Goal: Task Accomplishment & Management: Complete application form

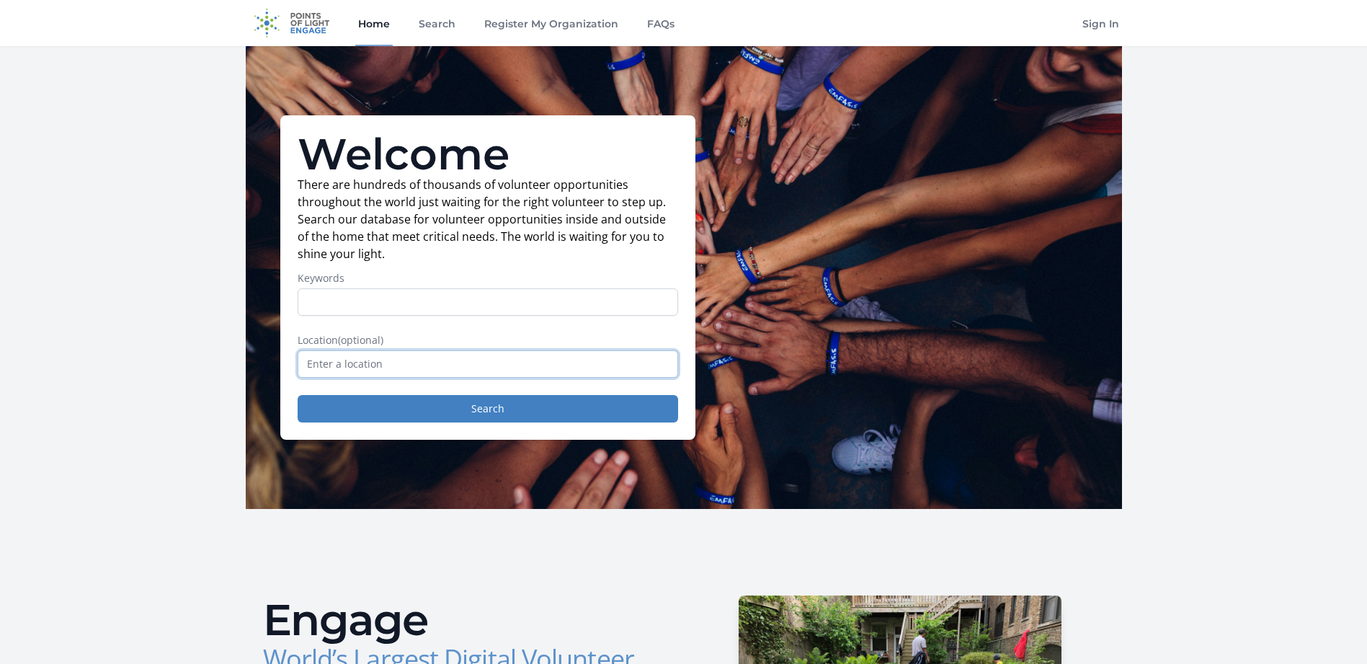
click at [332, 363] on input "text" at bounding box center [488, 363] width 381 height 27
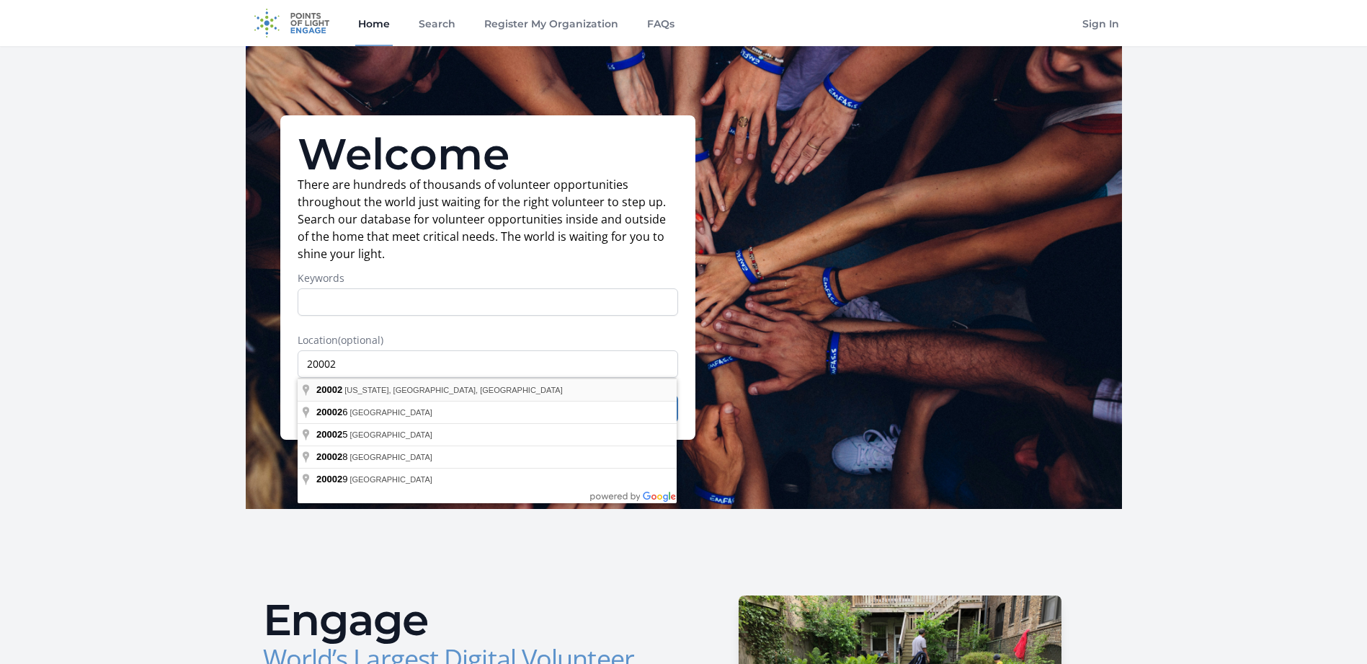
type input "Washington, DC 20002, USA"
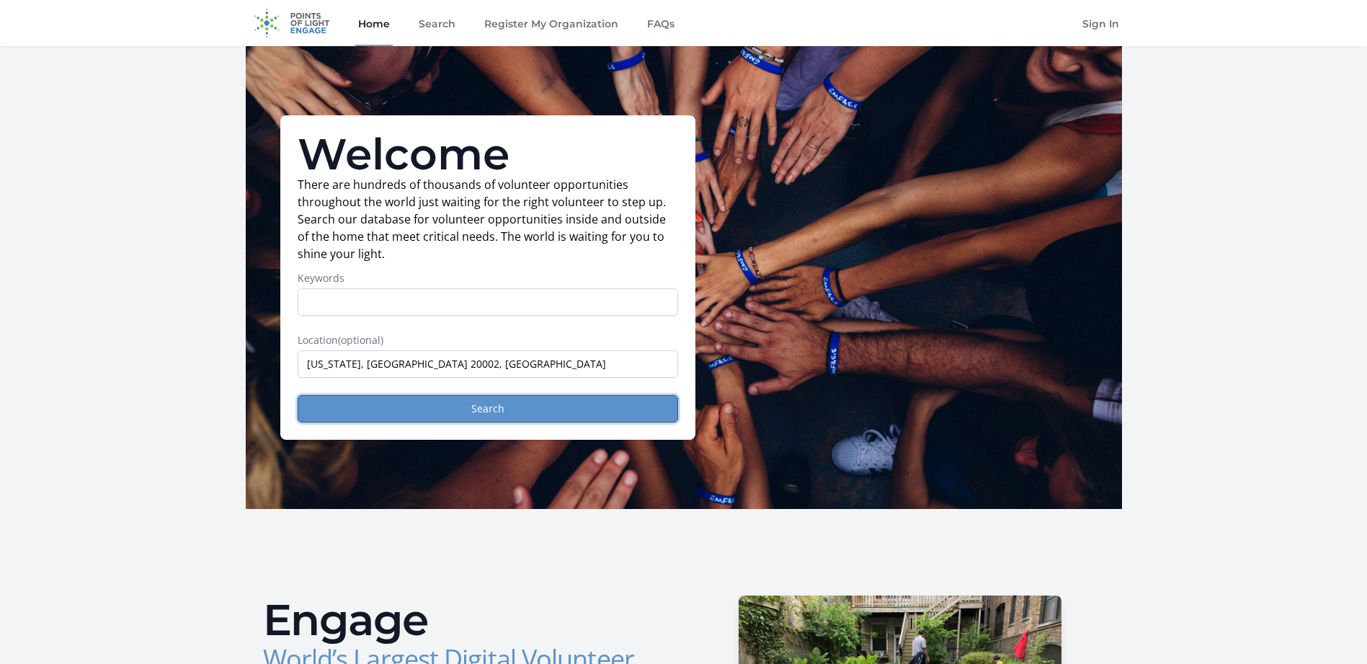
click at [356, 408] on button "Search" at bounding box center [488, 408] width 381 height 27
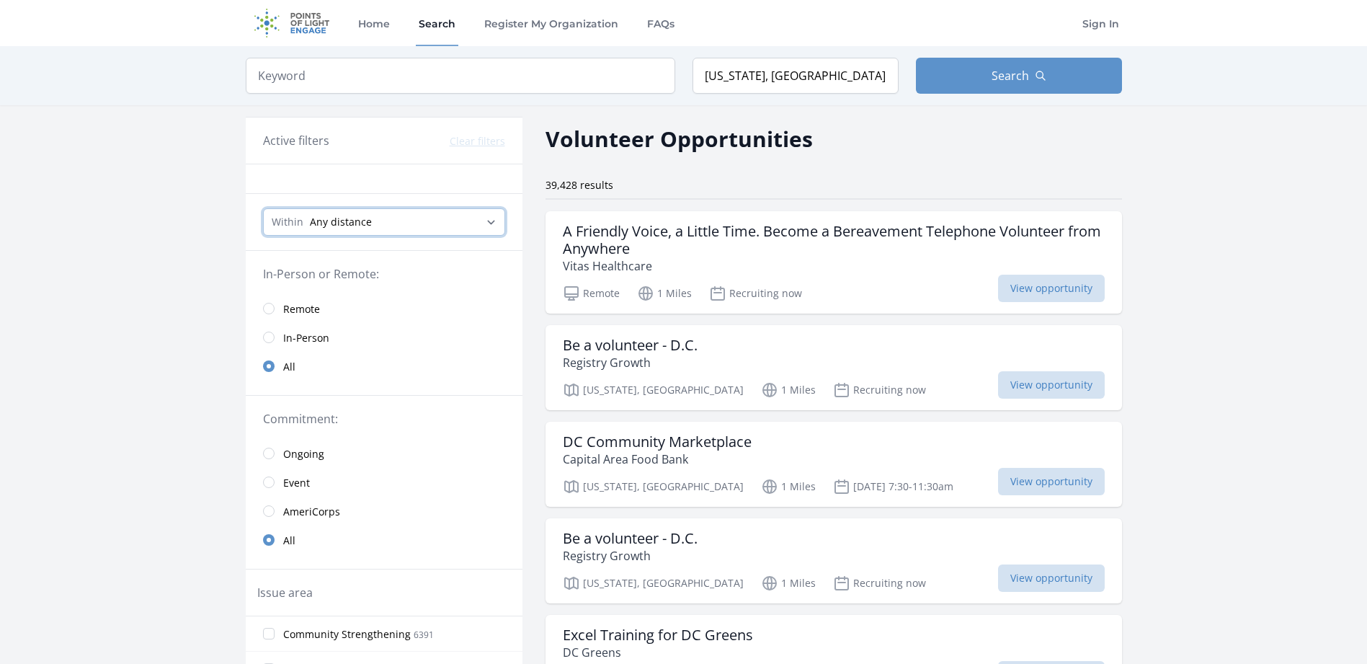
click at [491, 221] on select "Any distance , 5 Miles , 20 Miles , 50 Miles , 100 Miles" at bounding box center [384, 221] width 242 height 27
select select "8046"
click at [263, 208] on select "Any distance , 5 Miles , 20 Miles , 50 Miles , 100 Miles" at bounding box center [384, 221] width 242 height 27
click at [1053, 478] on span "View opportunity" at bounding box center [1051, 481] width 107 height 27
click at [1041, 381] on span "View opportunity" at bounding box center [1051, 384] width 107 height 27
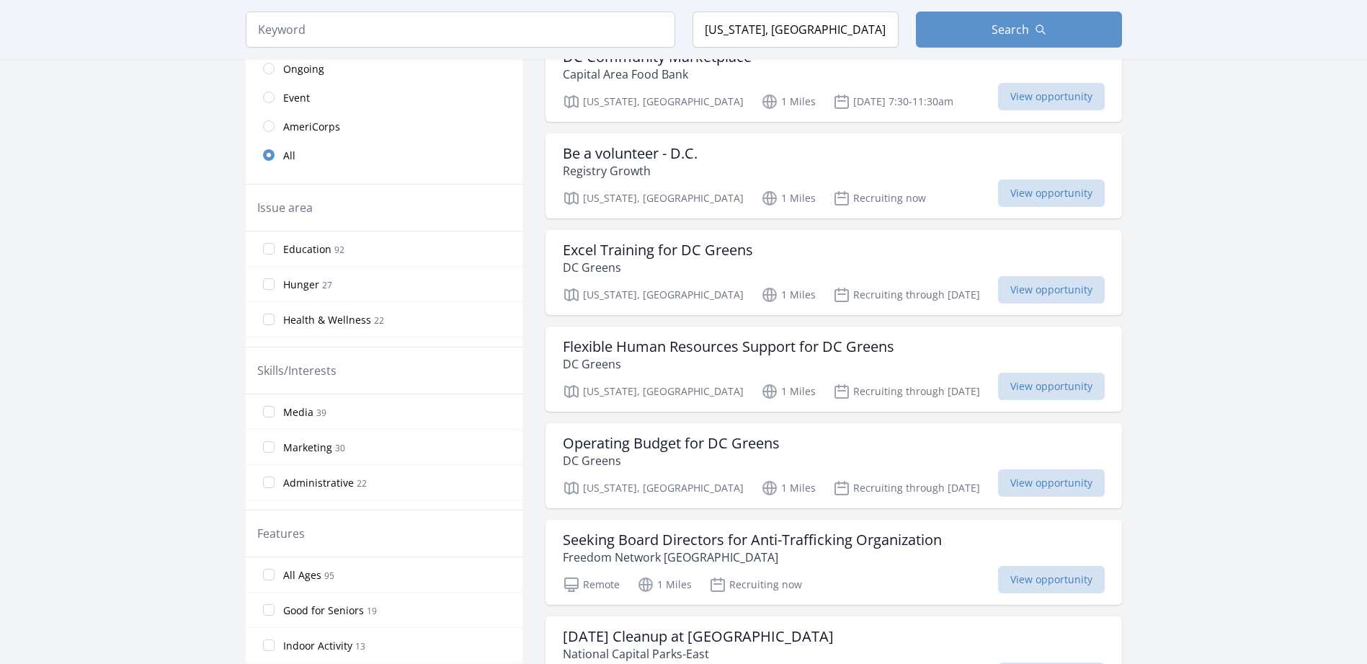
scroll to position [396, 0]
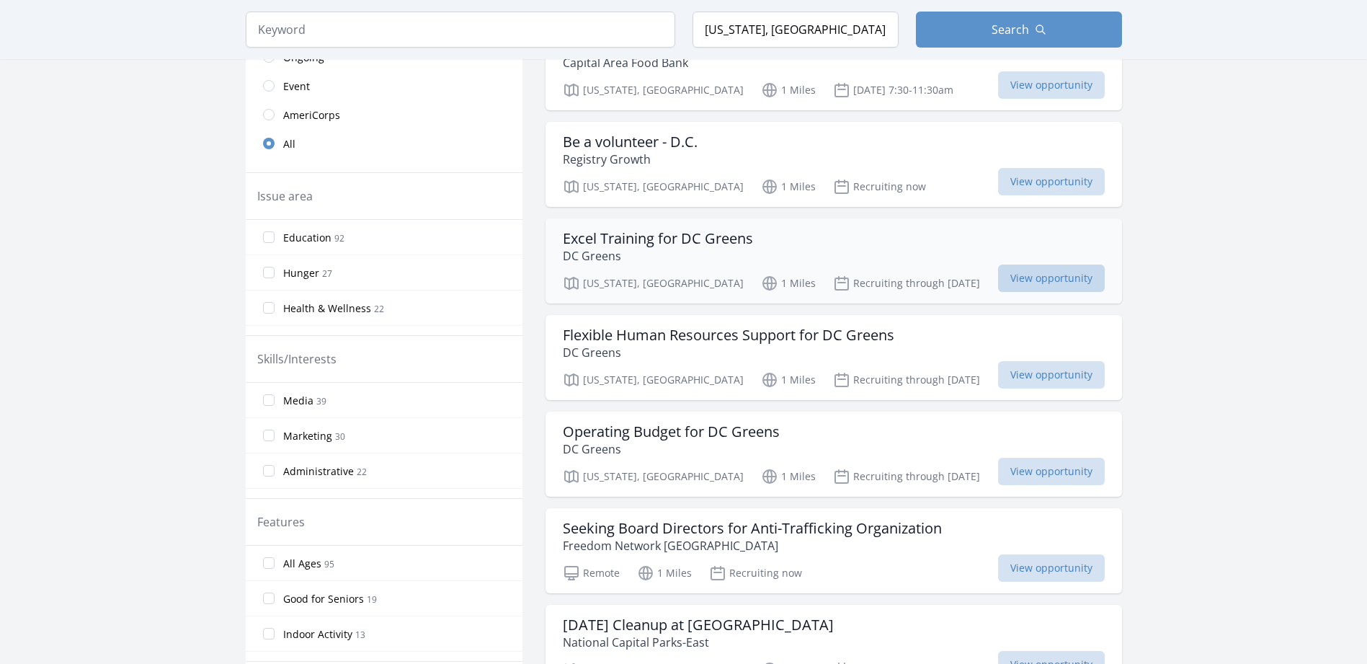
click at [1037, 278] on span "View opportunity" at bounding box center [1051, 278] width 107 height 27
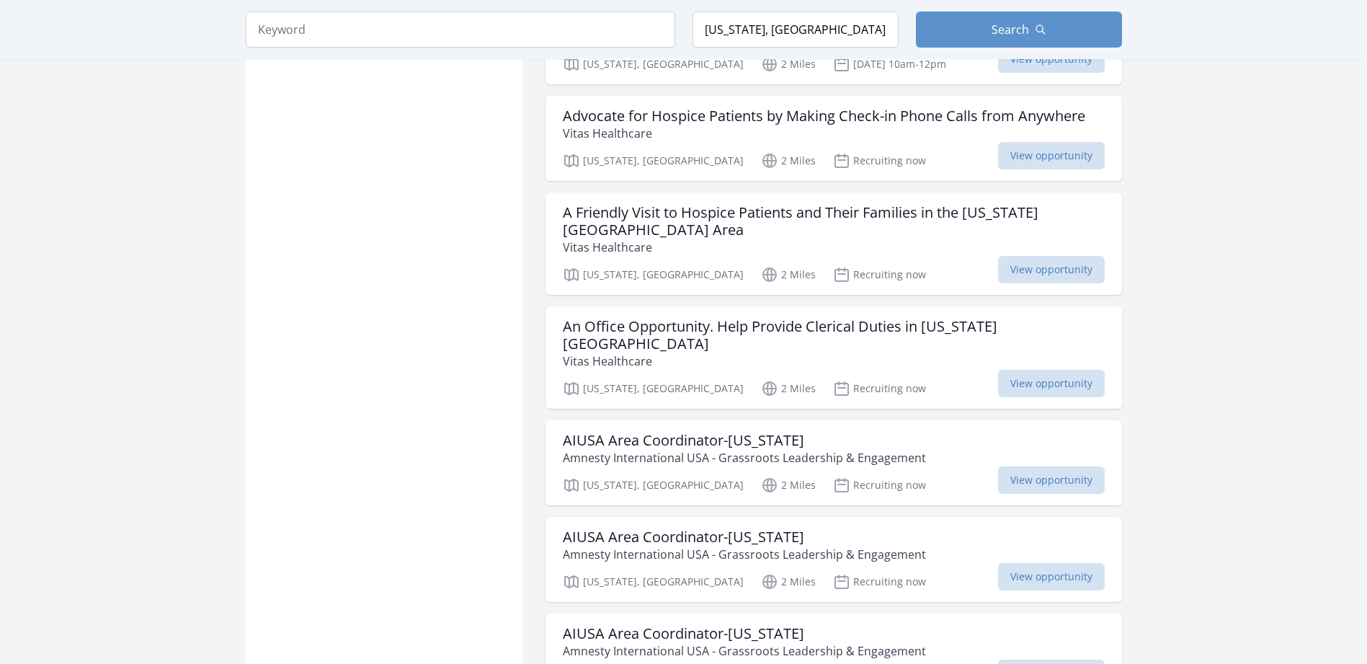
scroll to position [1101, 0]
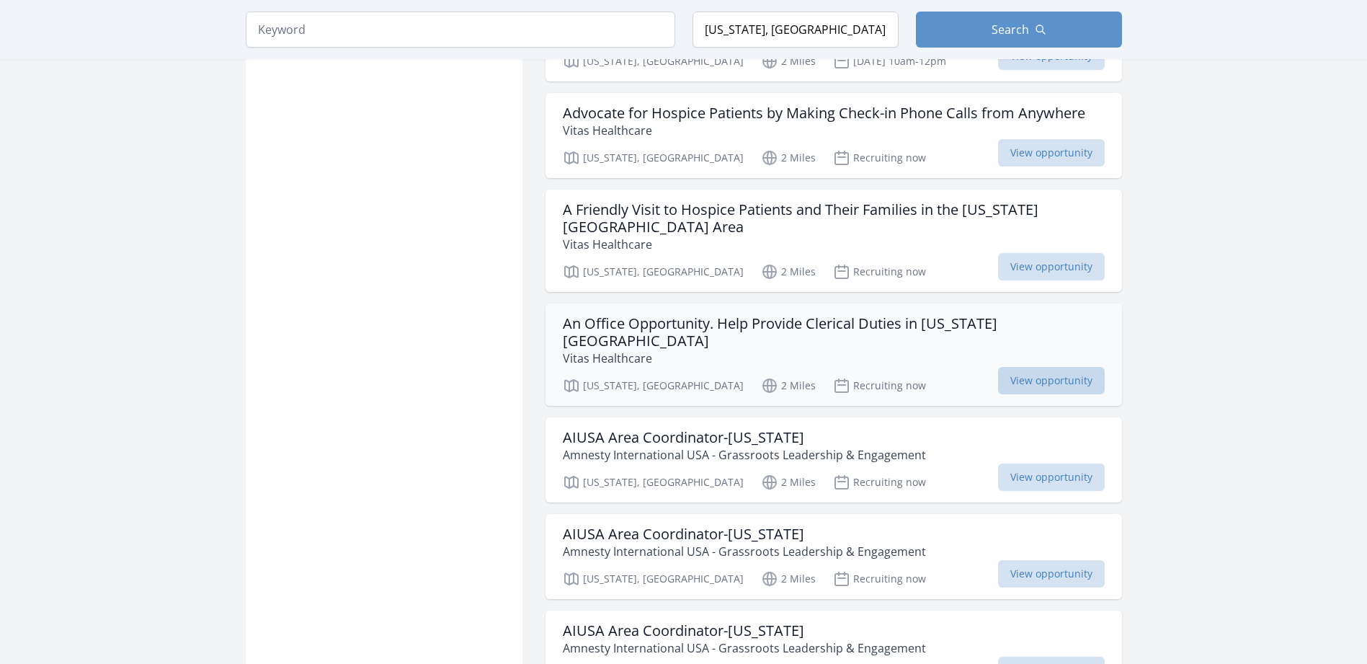
click at [1057, 367] on span "View opportunity" at bounding box center [1051, 380] width 107 height 27
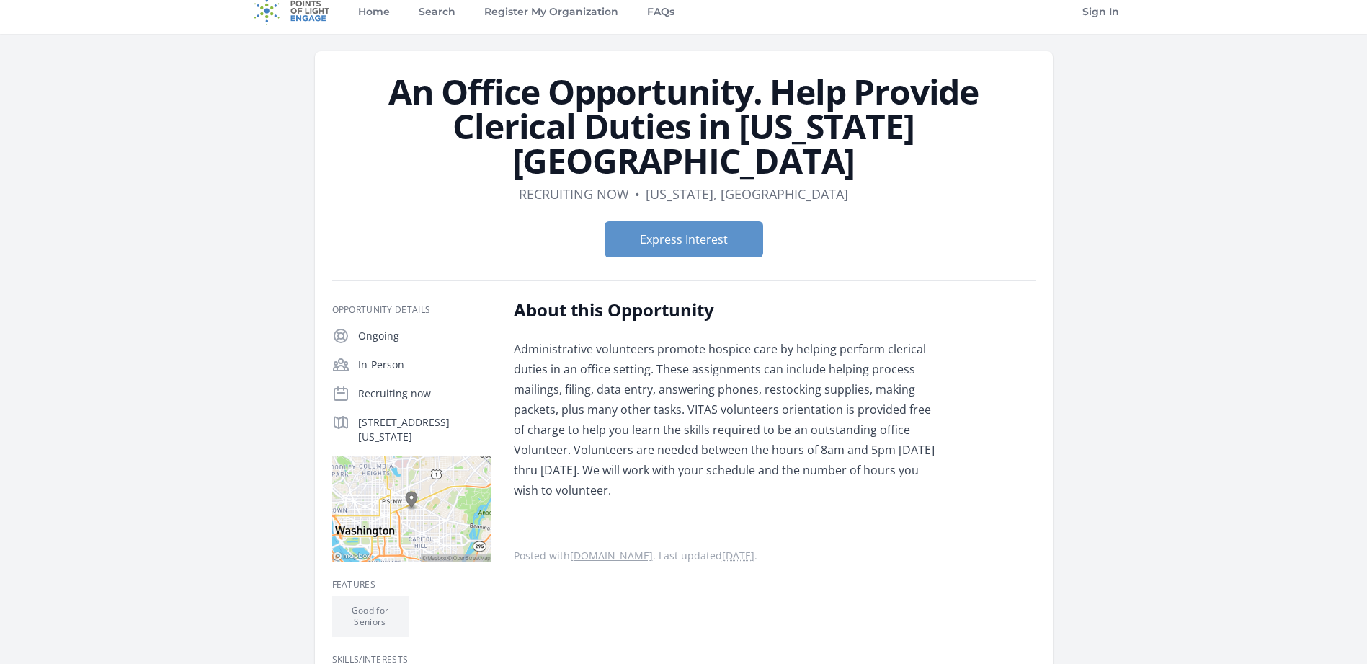
scroll to position [11, 0]
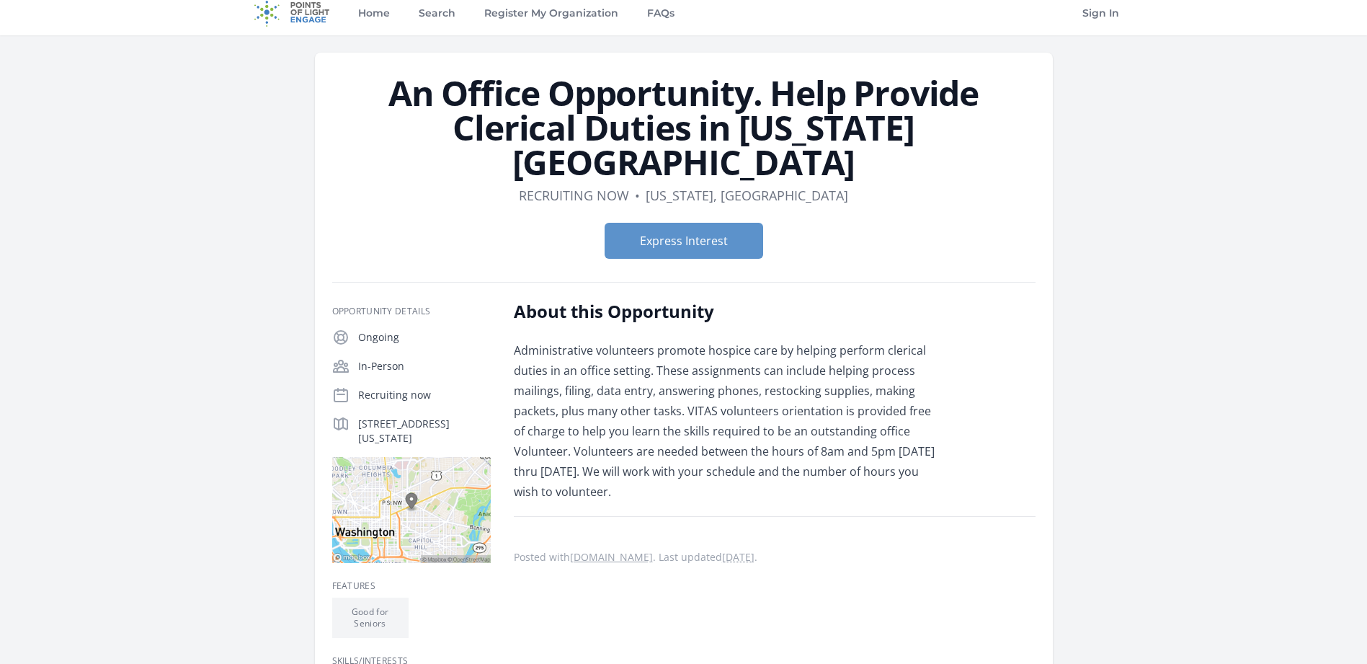
click at [425, 484] on img at bounding box center [411, 510] width 159 height 106
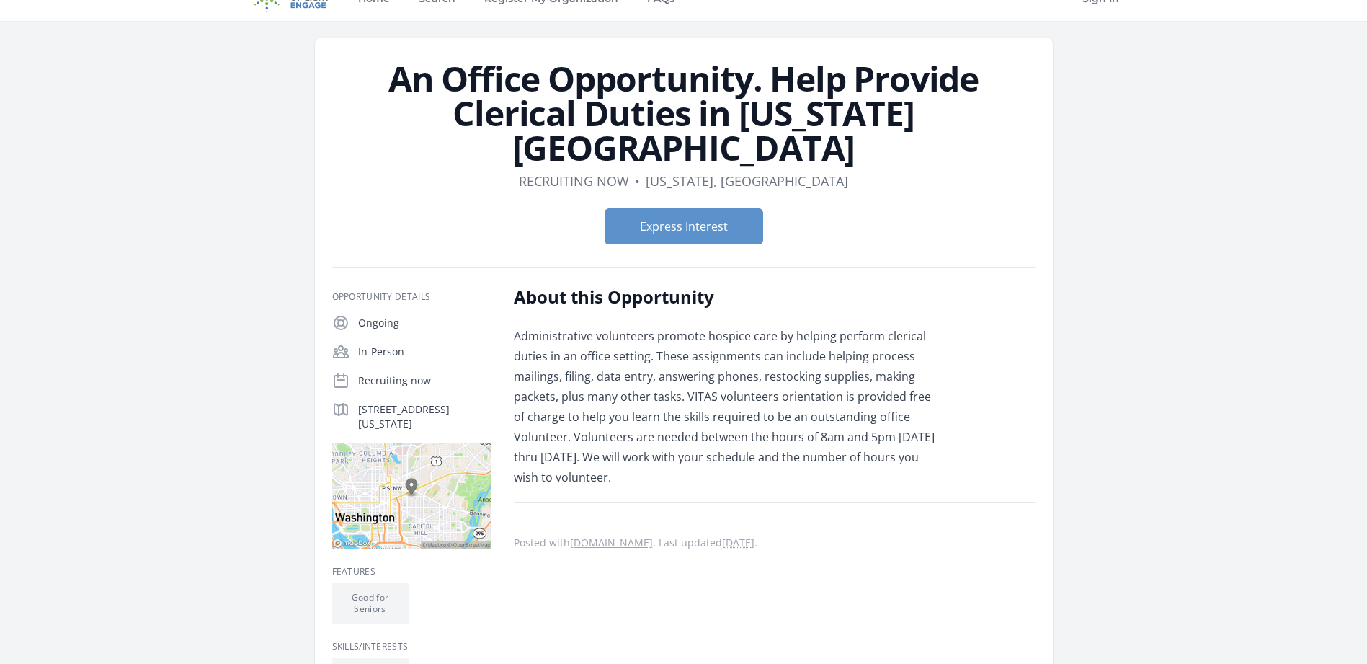
scroll to position [0, 0]
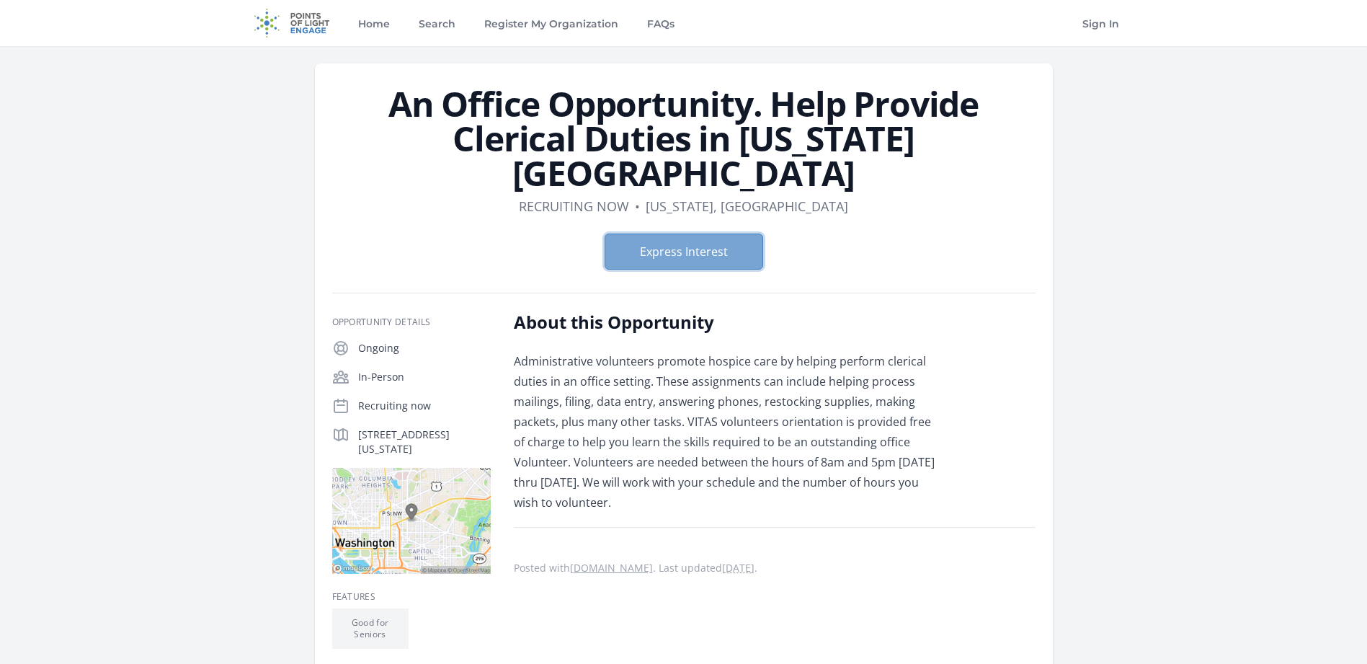
click at [685, 234] on button "Express Interest" at bounding box center [684, 252] width 159 height 36
